Goal: Information Seeking & Learning: Find specific fact

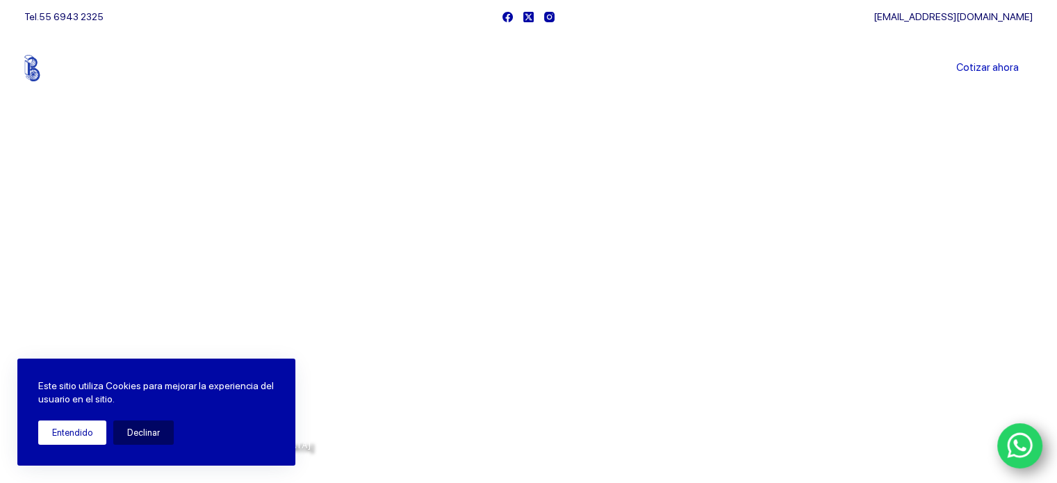
click at [50, 431] on button "Entendido" at bounding box center [72, 432] width 68 height 24
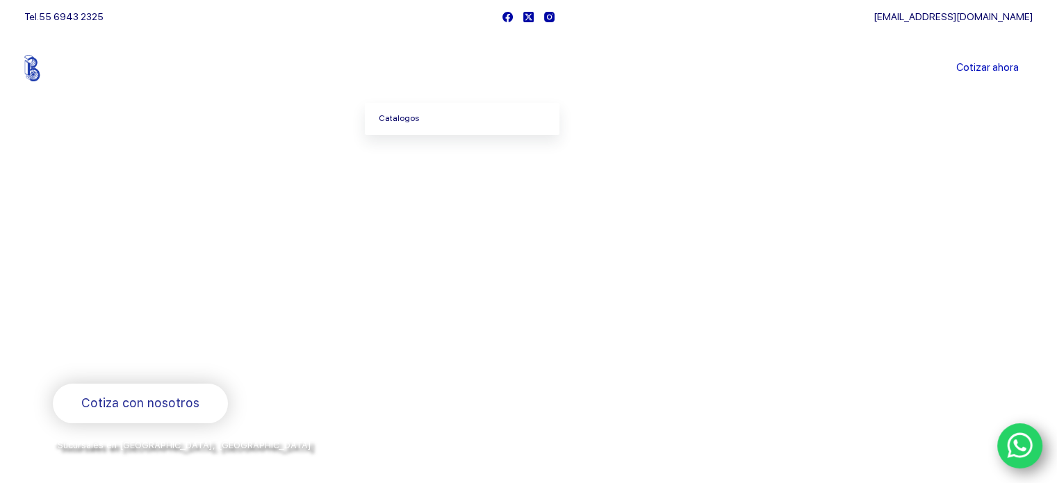
click at [411, 118] on link "Catalogos" at bounding box center [462, 119] width 195 height 32
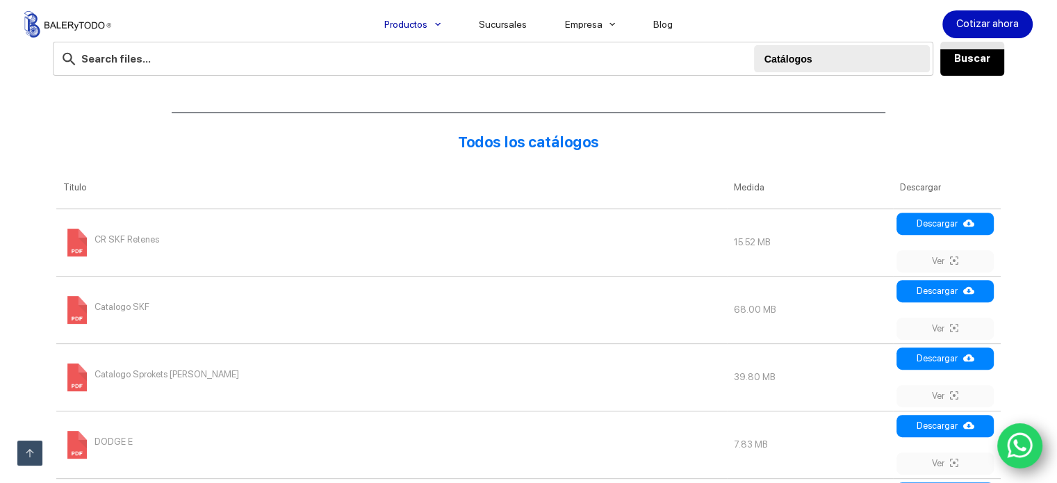
scroll to position [139, 0]
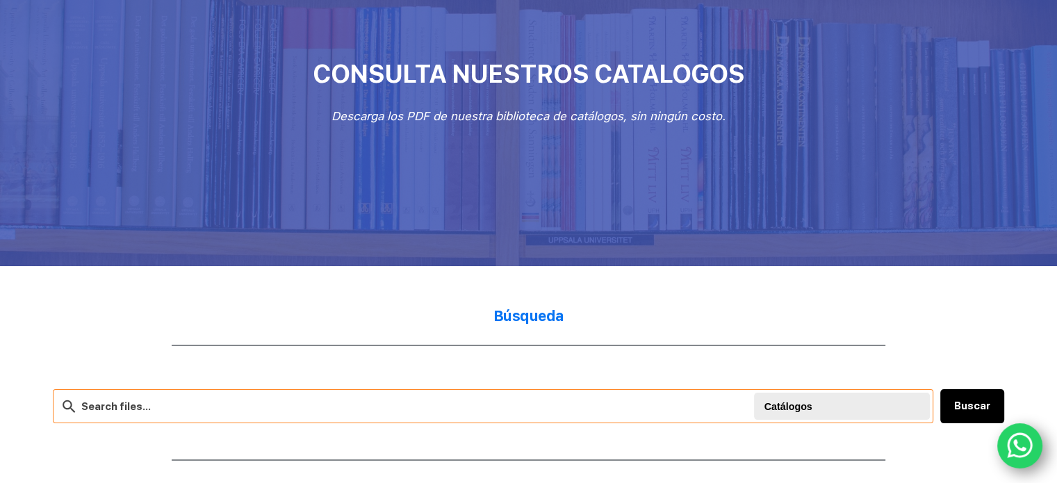
click at [303, 414] on input "text" at bounding box center [493, 406] width 881 height 34
type input "guia lineal thk"
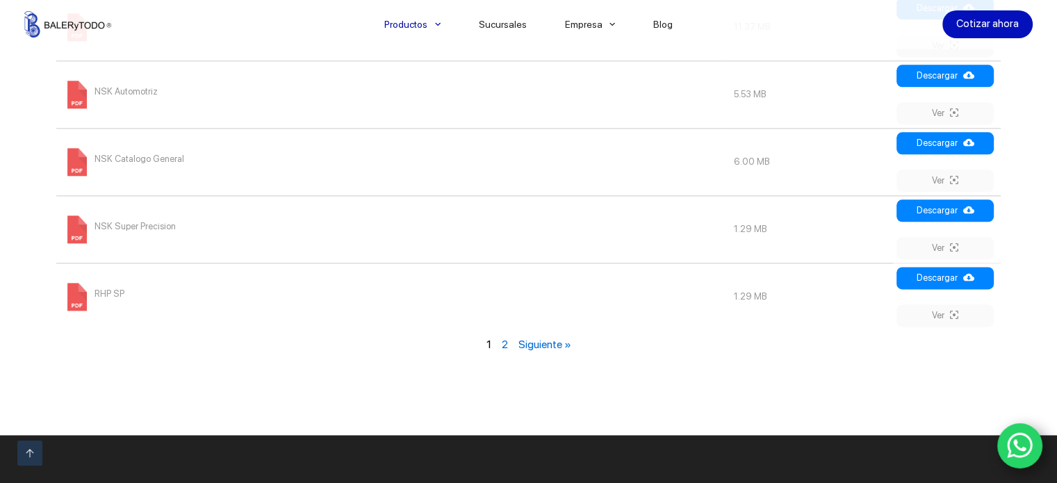
scroll to position [1737, 0]
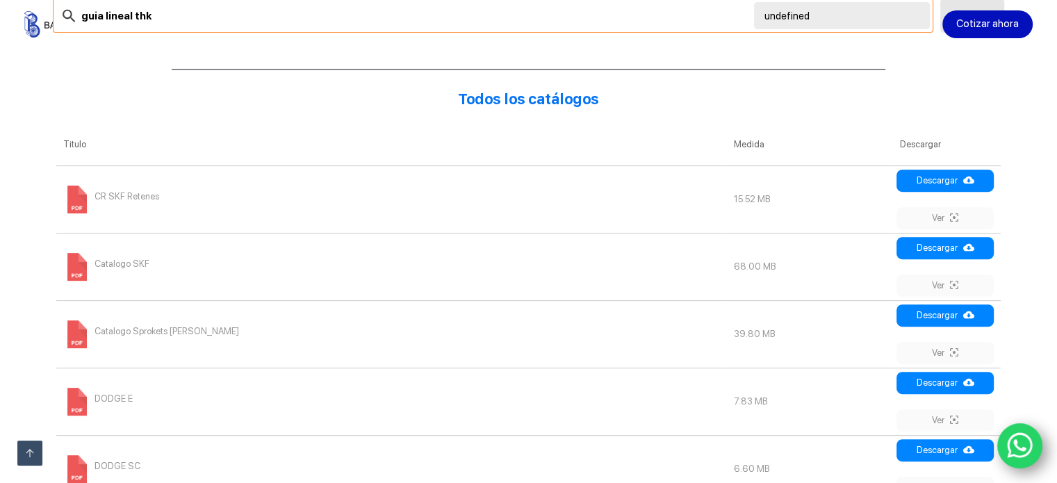
scroll to position [556, 0]
